Goal: Transaction & Acquisition: Download file/media

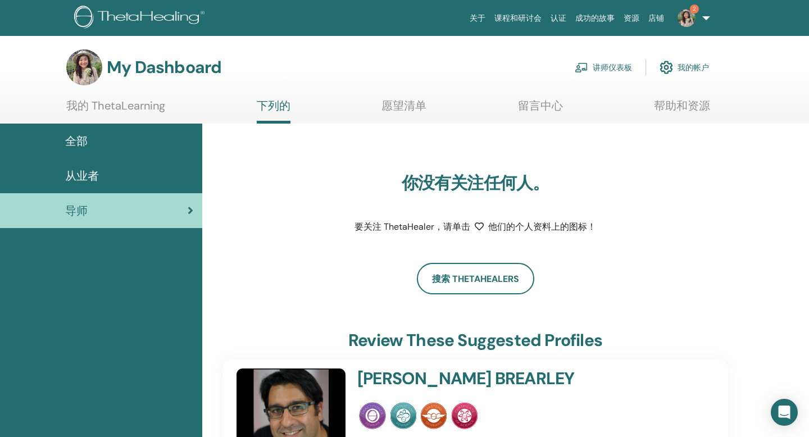
click at [677, 25] on img at bounding box center [686, 18] width 18 height 18
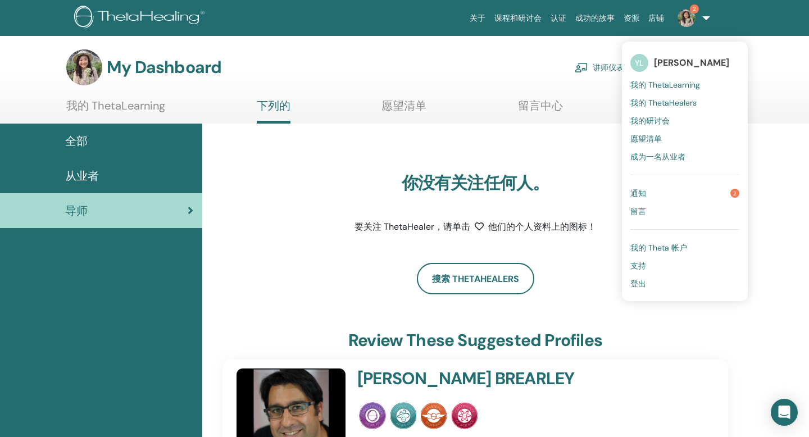
click at [637, 90] on span "我的 ThetaLearning" at bounding box center [665, 85] width 70 height 10
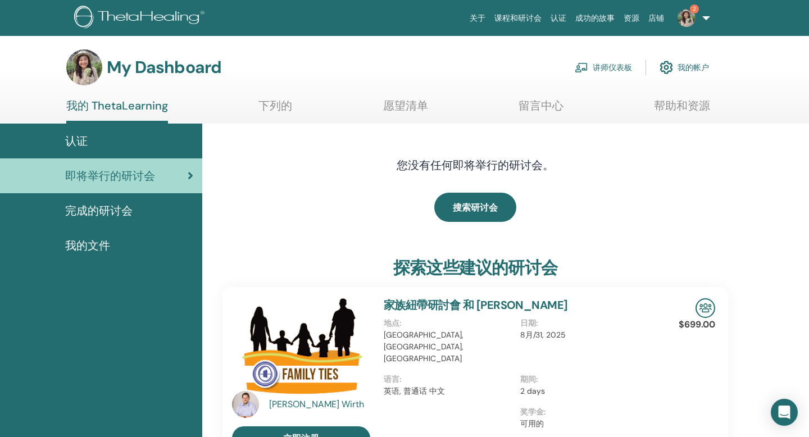
click at [113, 219] on span "完成的研讨会" at bounding box center [98, 210] width 67 height 17
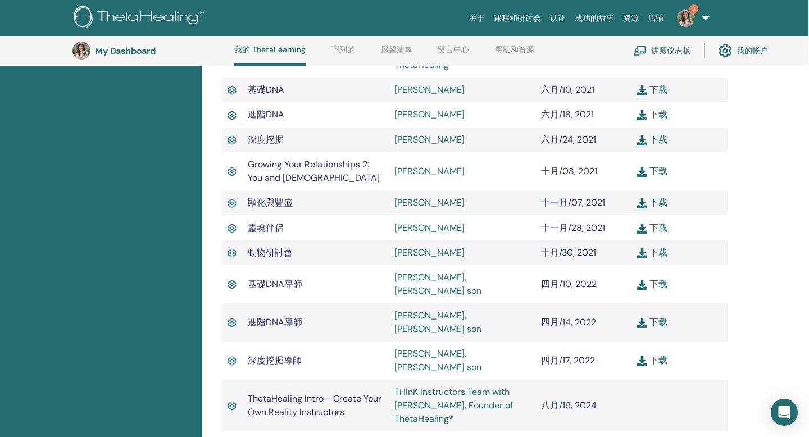
scroll to position [380, 2]
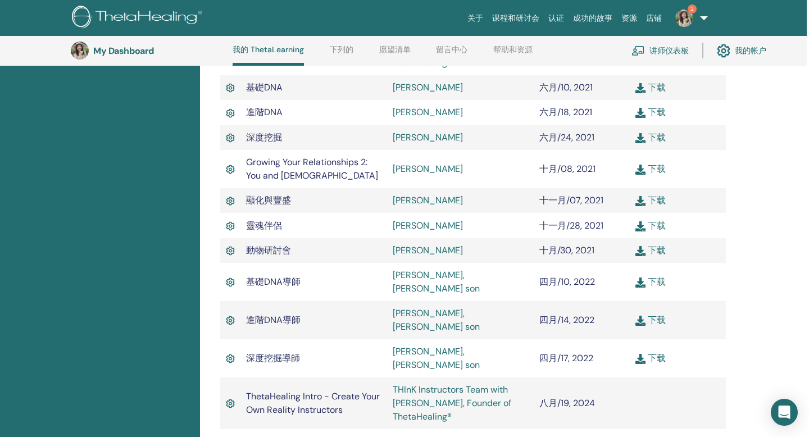
click at [644, 326] on link "下载" at bounding box center [650, 320] width 30 height 12
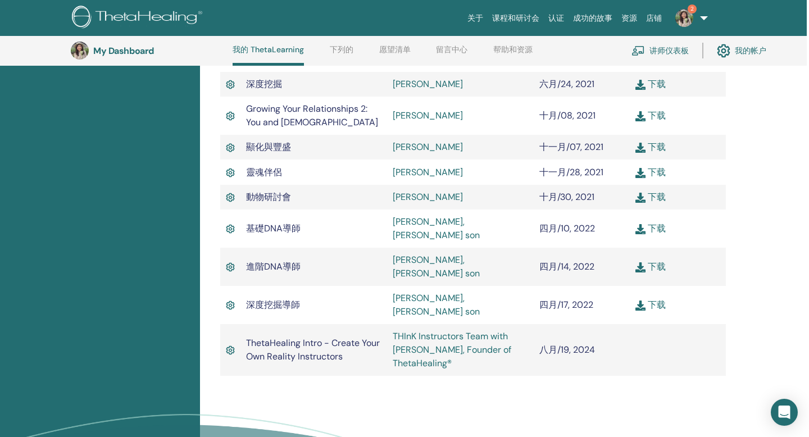
scroll to position [436, 2]
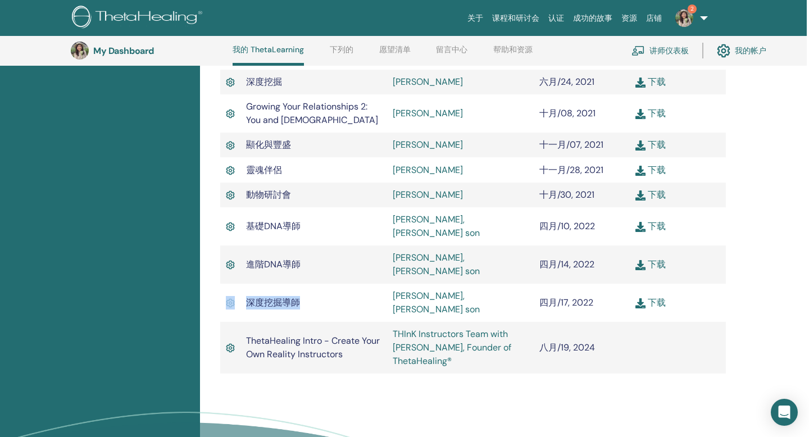
drag, startPoint x: 304, startPoint y: 335, endPoint x: 233, endPoint y: 332, distance: 71.3
click at [233, 322] on tr "深度挖掘導師 [PERSON_NAME], [PERSON_NAME] son 四月/17, 2022 下载" at bounding box center [472, 303] width 505 height 38
click at [365, 284] on td "進階DNA導師" at bounding box center [313, 264] width 147 height 38
drag, startPoint x: 332, startPoint y: 334, endPoint x: 249, endPoint y: 330, distance: 82.6
click at [249, 322] on td "深度挖掘導師" at bounding box center [313, 303] width 147 height 38
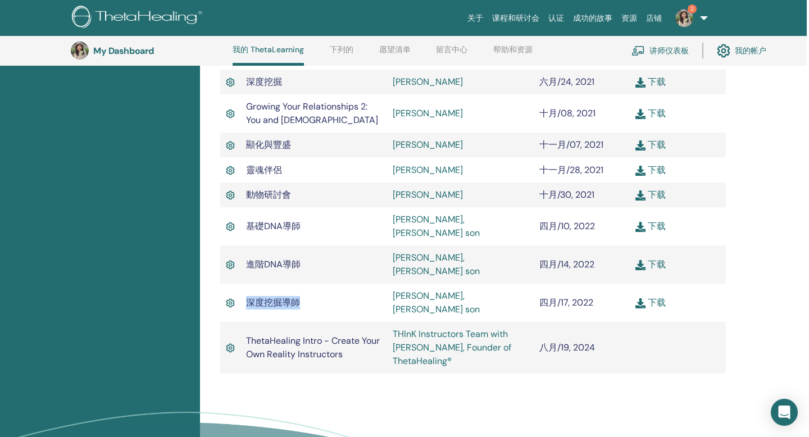
copy span "深度挖掘導師"
click at [652, 308] on link "下载" at bounding box center [650, 302] width 30 height 12
click at [651, 270] on link "下载" at bounding box center [650, 264] width 30 height 12
drag, startPoint x: 313, startPoint y: 313, endPoint x: 230, endPoint y: 312, distance: 83.1
click at [230, 284] on tr "進階DNA導師 [PERSON_NAME], [PERSON_NAME] son 四月/14, 2022 下载" at bounding box center [472, 264] width 505 height 38
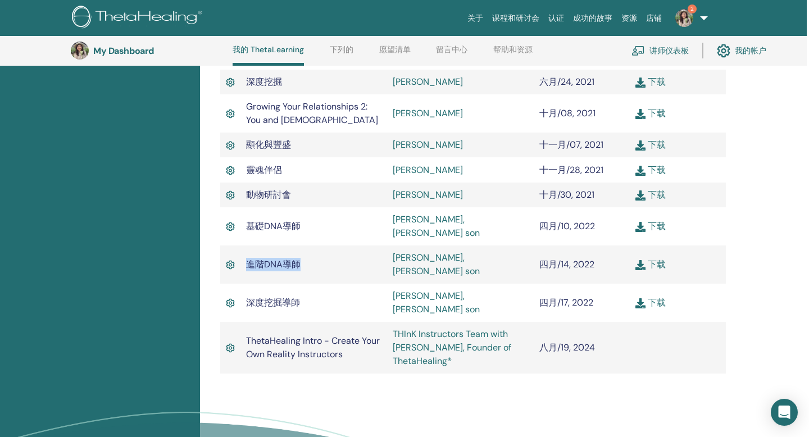
copy tr "進階DNA導師"
click at [650, 270] on link "下载" at bounding box center [650, 264] width 30 height 12
drag, startPoint x: 308, startPoint y: 284, endPoint x: 243, endPoint y: 282, distance: 65.1
click at [243, 245] on tr "基礎DNA導師 [PERSON_NAME], [PERSON_NAME] son 四月/10, 2022 下载" at bounding box center [472, 226] width 505 height 38
copy tr "基礎DNA導師"
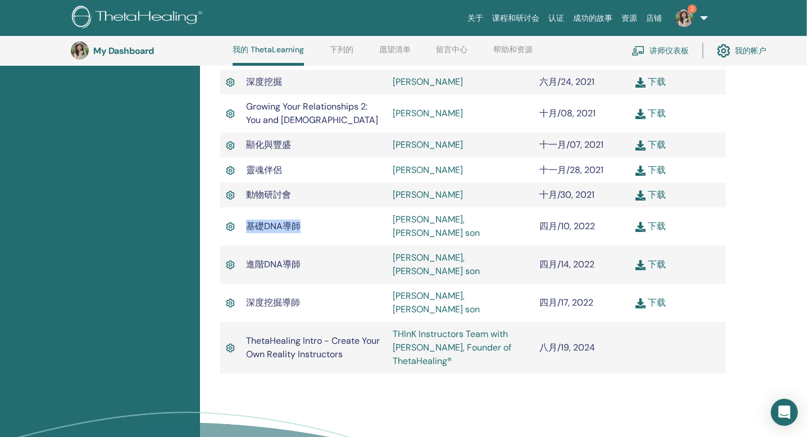
click at [656, 232] on link "下载" at bounding box center [650, 226] width 30 height 12
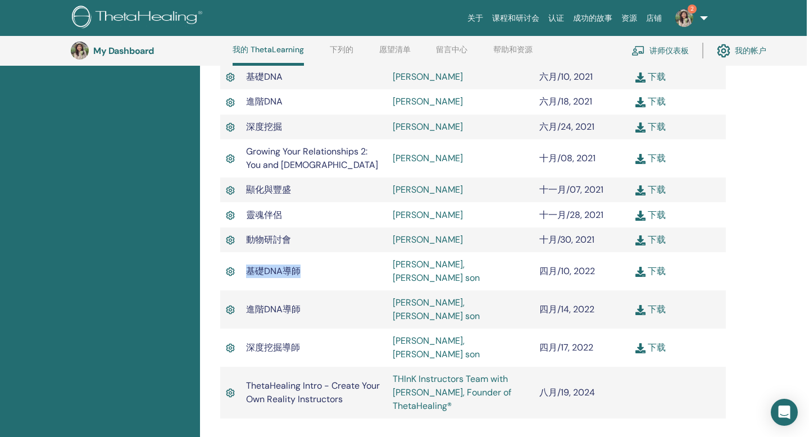
scroll to position [403, 2]
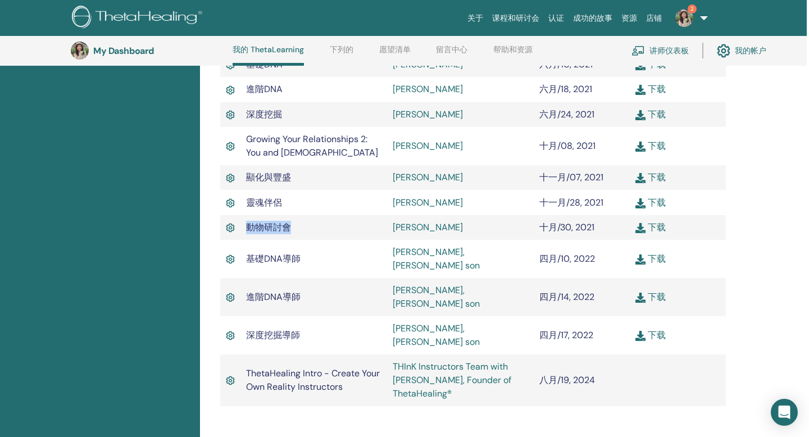
drag, startPoint x: 298, startPoint y: 284, endPoint x: 248, endPoint y: 284, distance: 50.0
click at [248, 240] on td "動物研討會" at bounding box center [313, 227] width 147 height 25
copy span "動物研討會"
click at [656, 233] on link "下载" at bounding box center [650, 227] width 30 height 12
drag, startPoint x: 294, startPoint y: 262, endPoint x: 248, endPoint y: 261, distance: 45.5
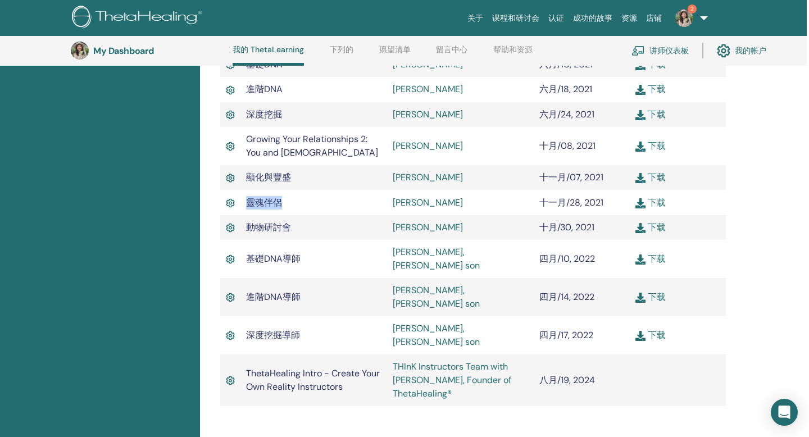
click at [248, 214] on td "靈魂伴侶" at bounding box center [313, 202] width 147 height 25
copy span "靈魂伴侶"
click at [658, 208] on link "下载" at bounding box center [650, 203] width 30 height 12
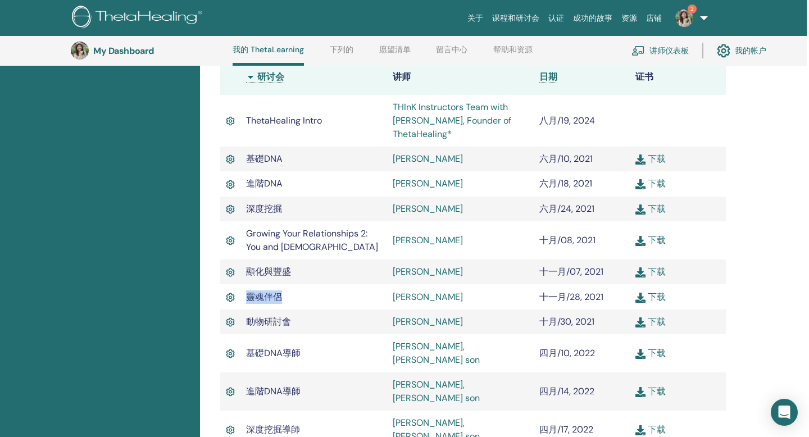
scroll to position [307, 2]
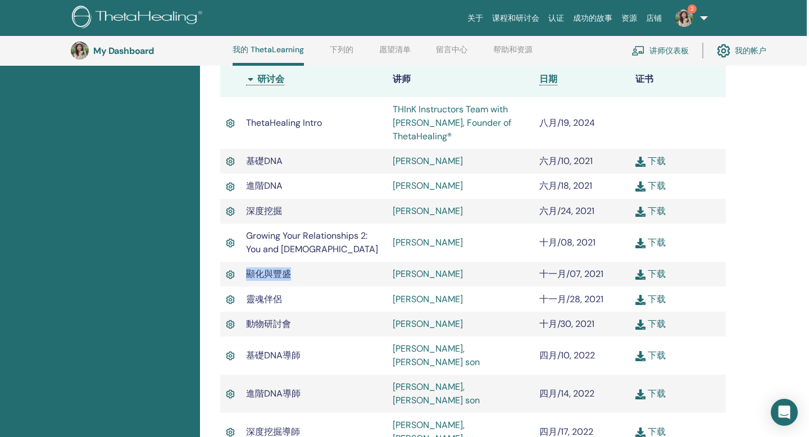
drag, startPoint x: 302, startPoint y: 336, endPoint x: 240, endPoint y: 335, distance: 61.8
click at [240, 286] on tr "顯化與豐盛 [PERSON_NAME] 十一月/07, 2021 下载" at bounding box center [472, 274] width 505 height 25
copy tr "顯化與豐盛"
click at [653, 280] on link "下载" at bounding box center [650, 274] width 30 height 12
click at [653, 248] on link "下载" at bounding box center [650, 242] width 30 height 12
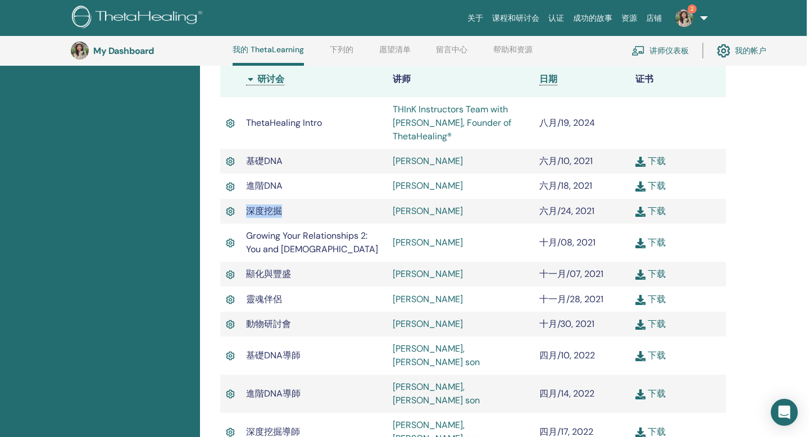
drag, startPoint x: 289, startPoint y: 271, endPoint x: 246, endPoint y: 270, distance: 42.7
click at [246, 223] on td "深度挖掘" at bounding box center [313, 211] width 147 height 25
copy span "深度挖掘"
click at [640, 223] on td "下载" at bounding box center [677, 211] width 96 height 25
click at [644, 217] on link "下载" at bounding box center [650, 211] width 30 height 12
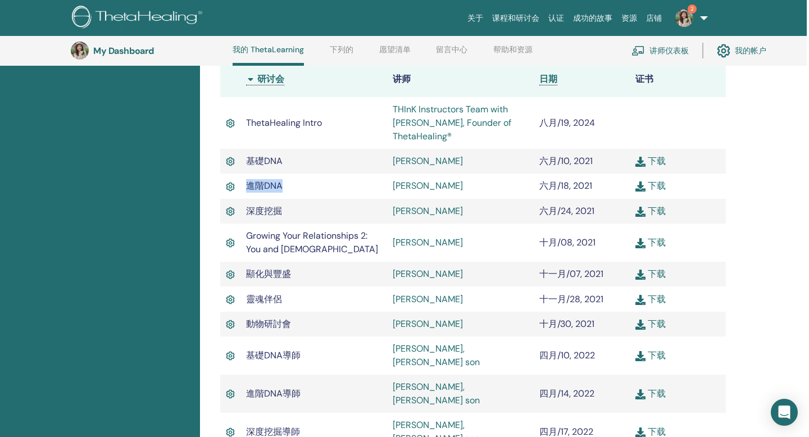
drag, startPoint x: 289, startPoint y: 245, endPoint x: 245, endPoint y: 248, distance: 44.4
click at [245, 198] on td "進階DNA" at bounding box center [313, 186] width 147 height 25
copy span "進階DNA"
click at [649, 191] on link "下载" at bounding box center [650, 186] width 30 height 12
drag, startPoint x: 302, startPoint y: 217, endPoint x: 247, endPoint y: 216, distance: 54.5
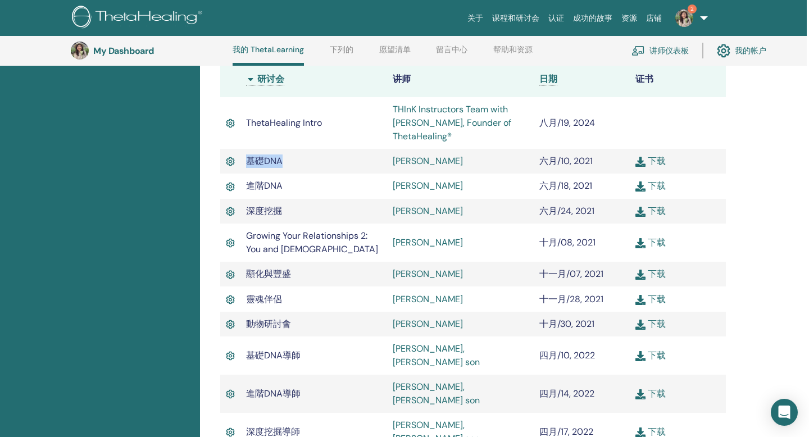
click at [247, 174] on td "基礎DNA" at bounding box center [313, 161] width 147 height 25
copy span "基礎DNA"
click at [649, 167] on link "下载" at bounding box center [650, 161] width 30 height 12
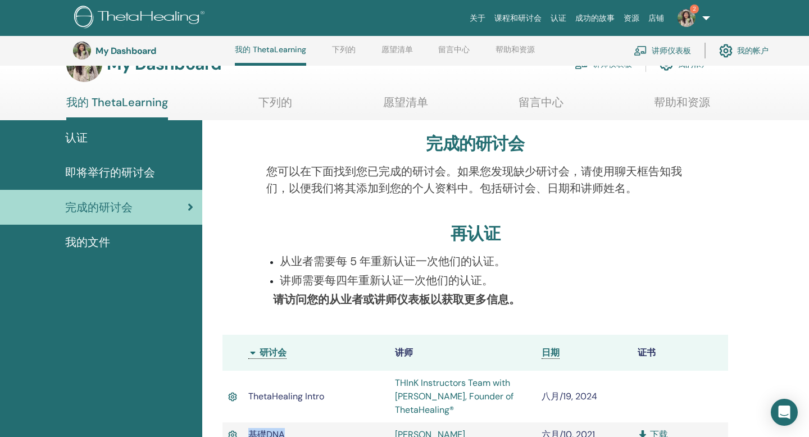
scroll to position [0, 0]
